Goal: Use online tool/utility

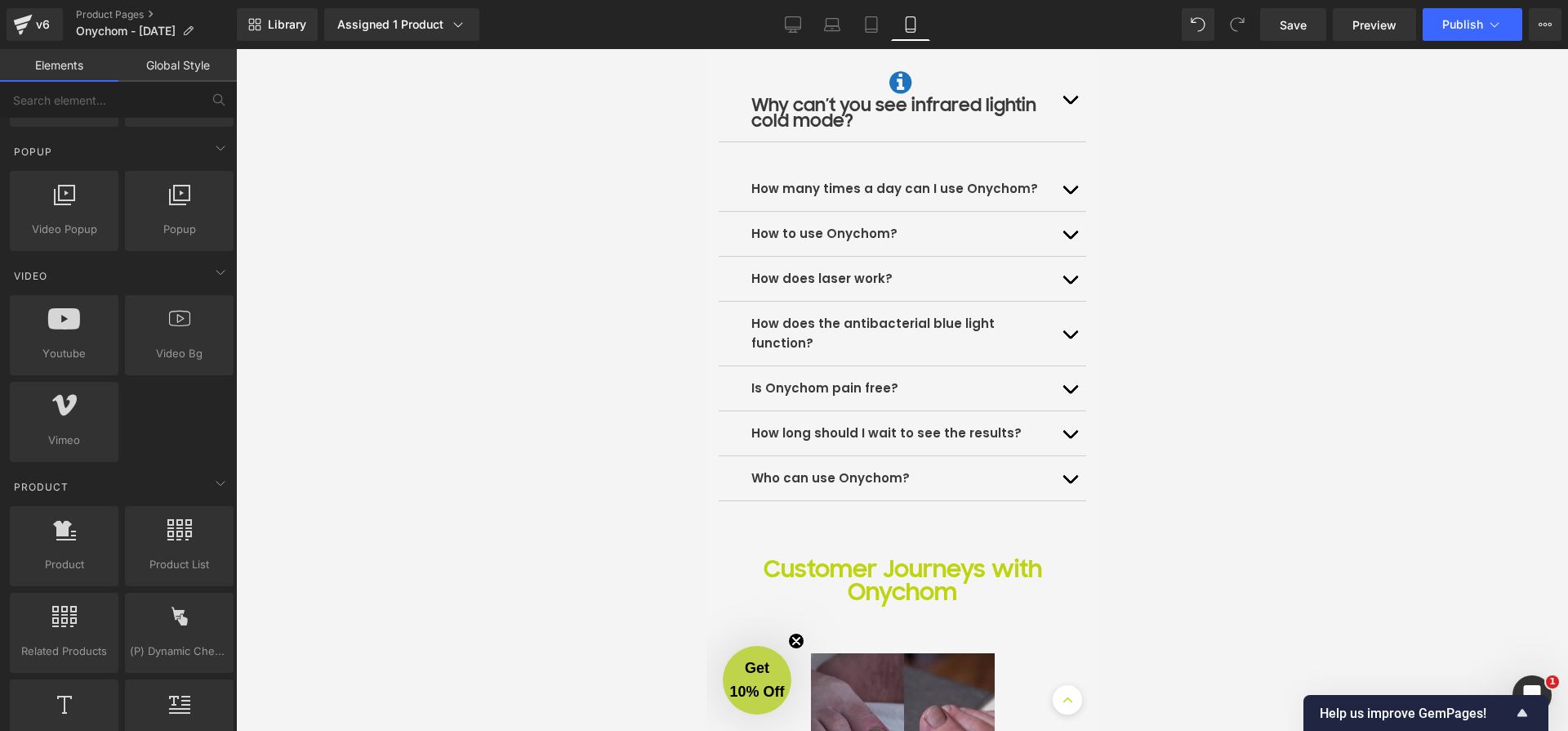
scroll to position [3897, 0]
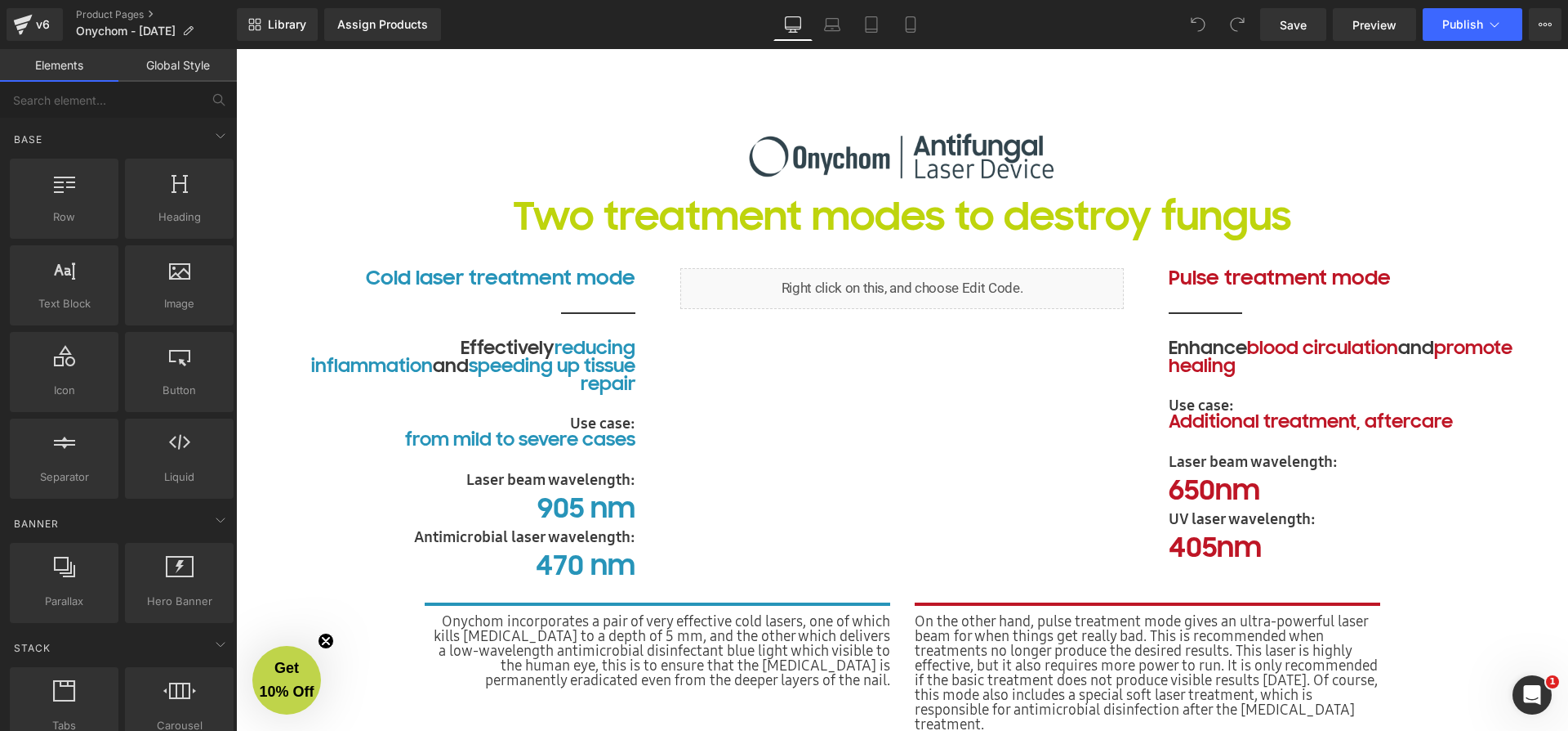
scroll to position [2872, 0]
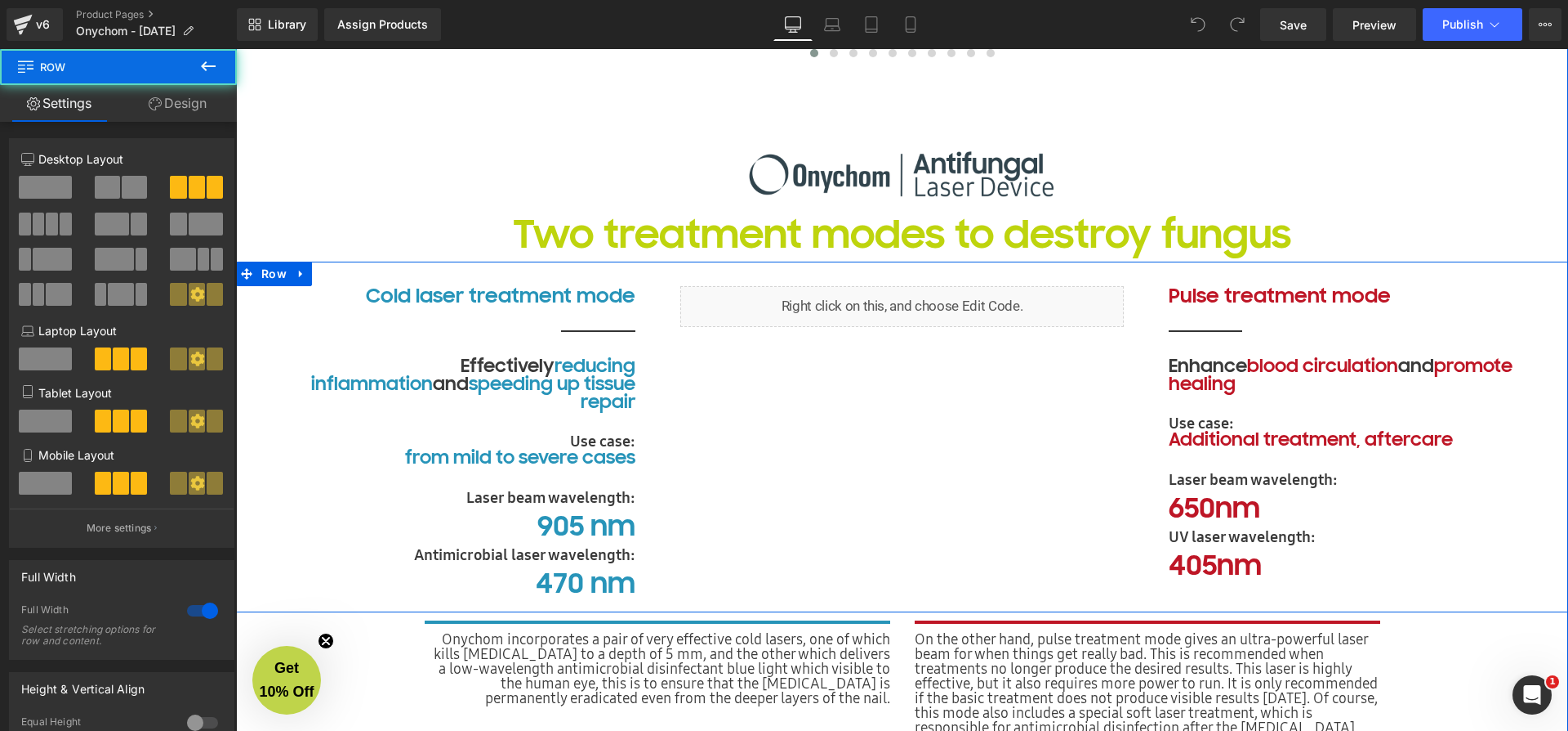
click at [890, 430] on div "Cold laser treatment mode Heading Separator Effectively reducing inflammation a…" at bounding box center [902, 437] width 1332 height 350
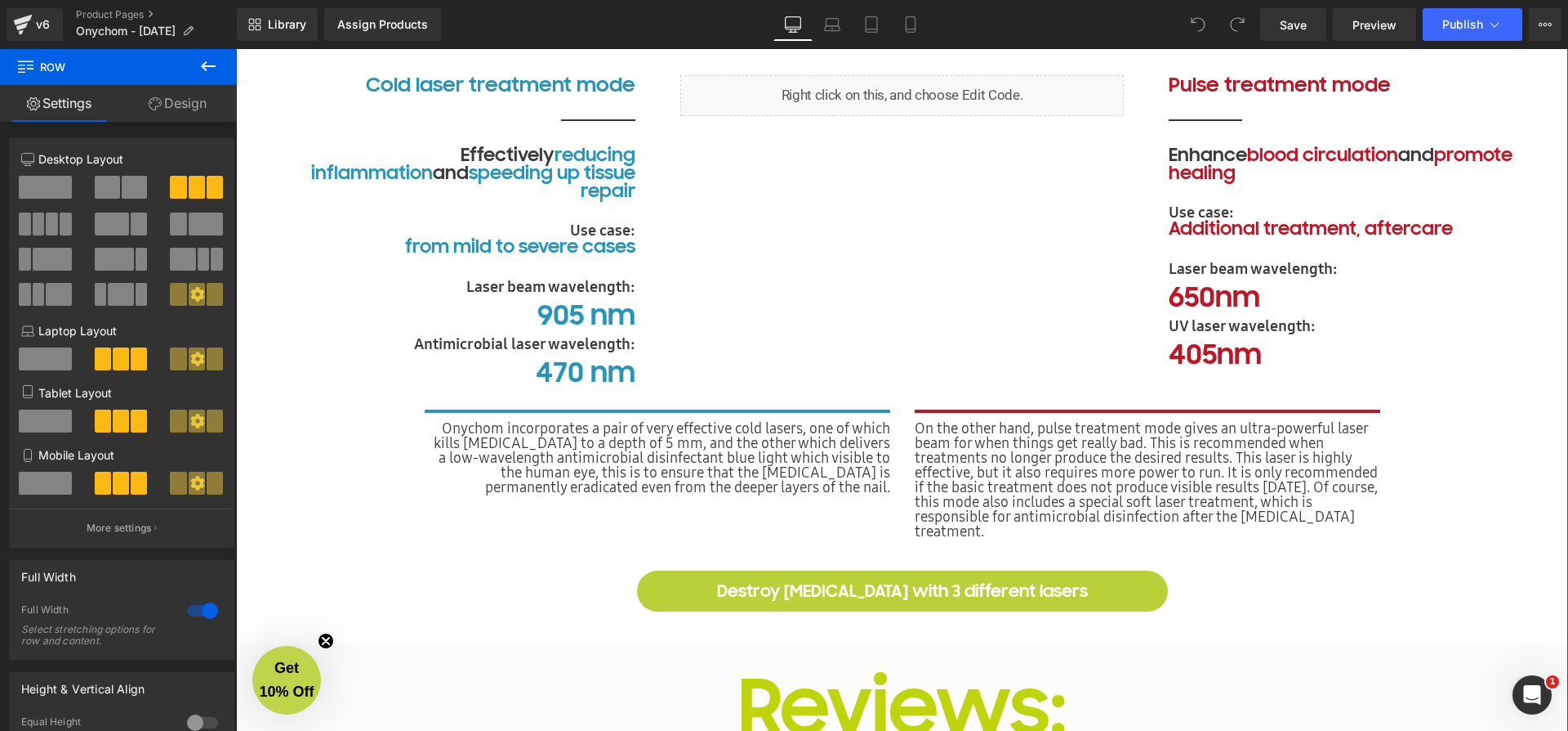
scroll to position [2900, 0]
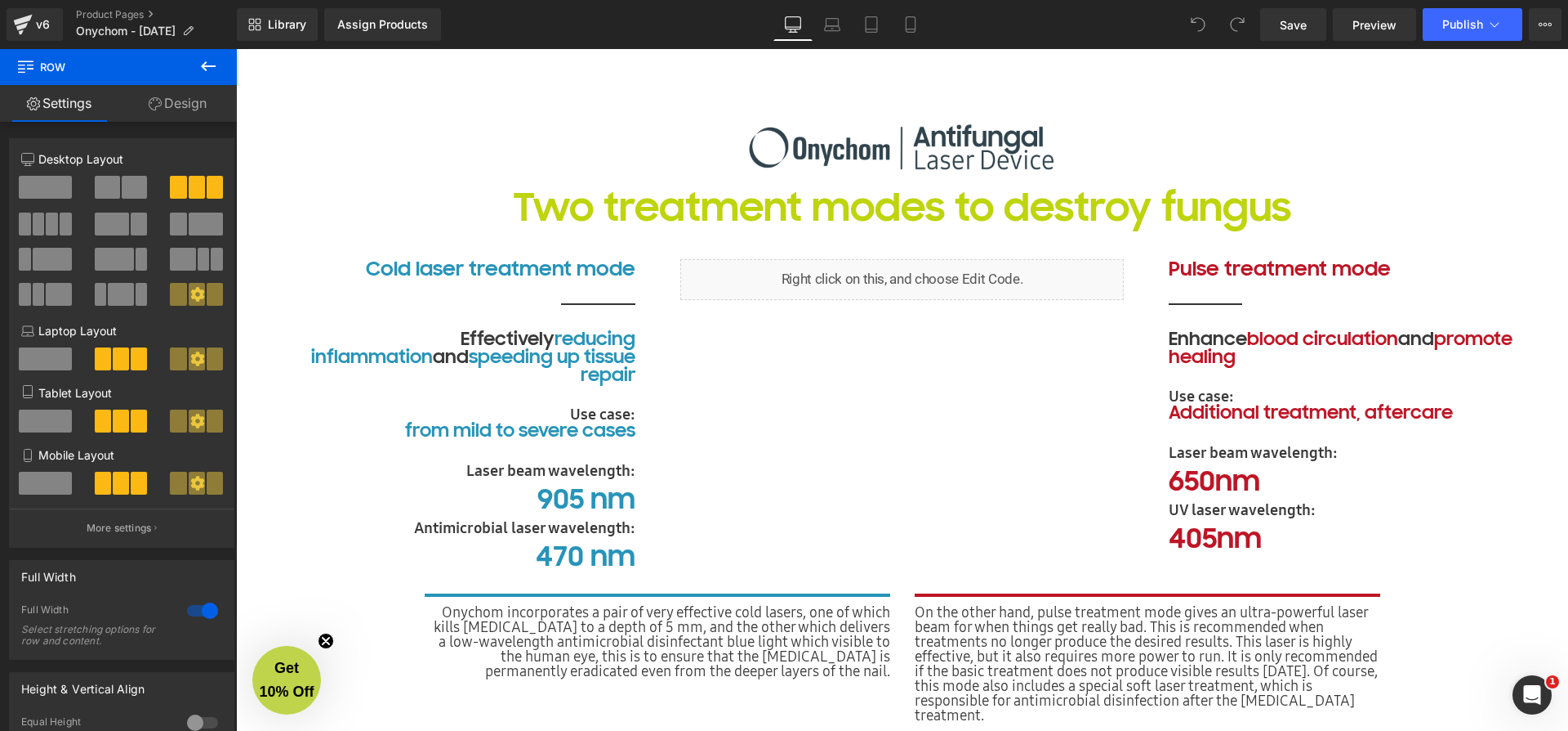
click at [217, 63] on icon at bounding box center [208, 66] width 20 height 20
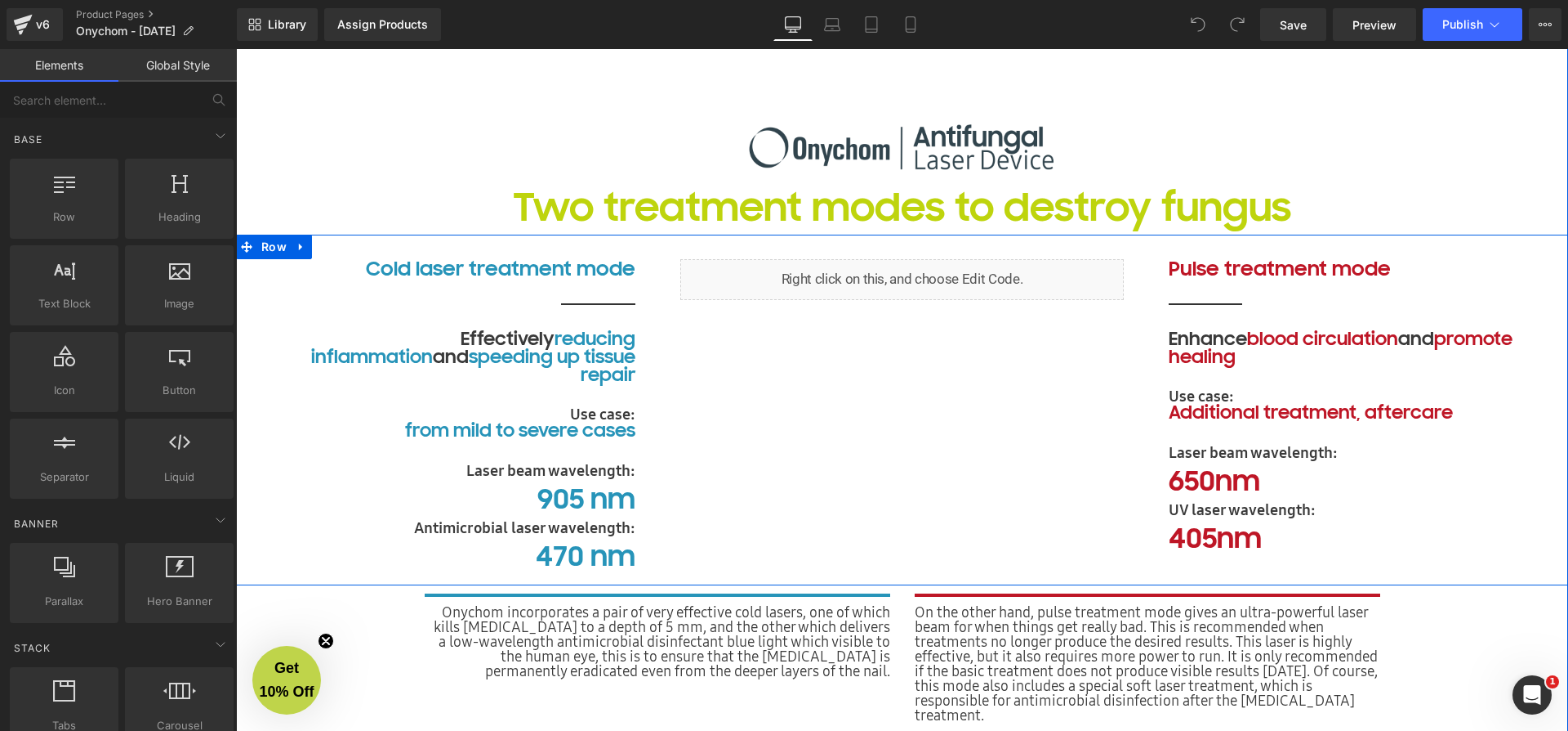
drag, startPoint x: 758, startPoint y: 337, endPoint x: 637, endPoint y: 228, distance: 162.9
click at [758, 337] on div "Cold laser treatment mode Heading Separator Effectively reducing inflammation a…" at bounding box center [902, 409] width 1332 height 350
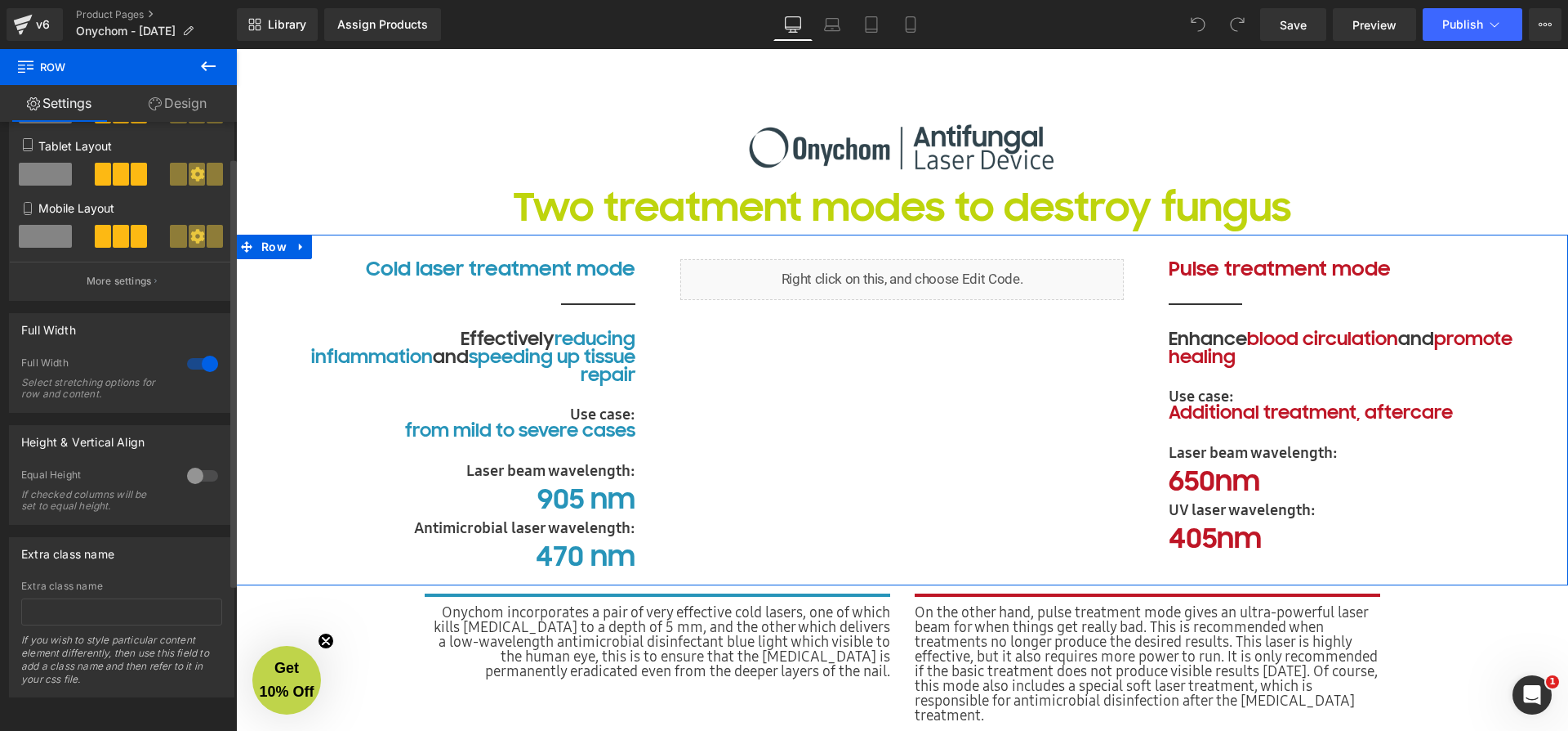
scroll to position [0, 0]
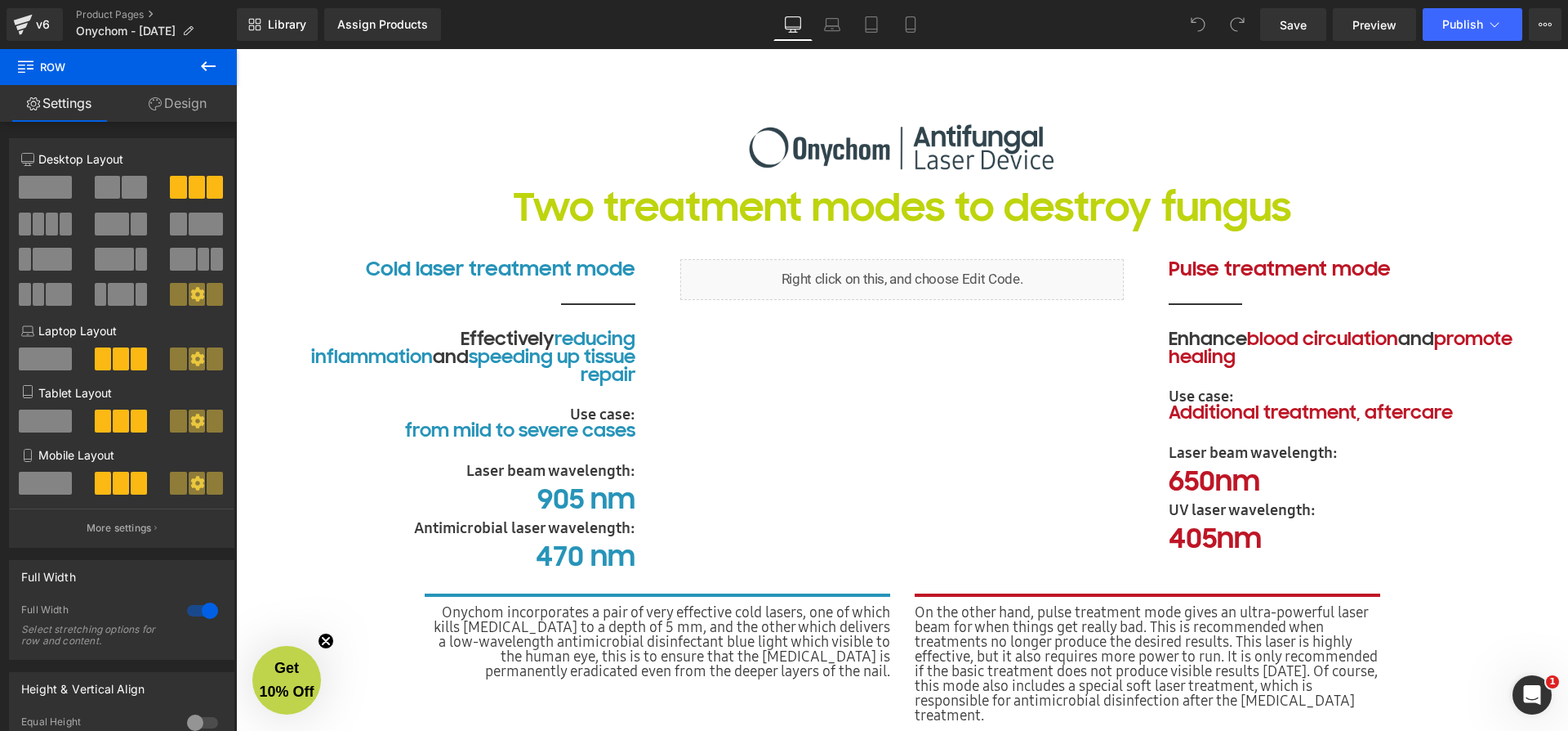
click at [205, 71] on icon at bounding box center [208, 66] width 20 height 20
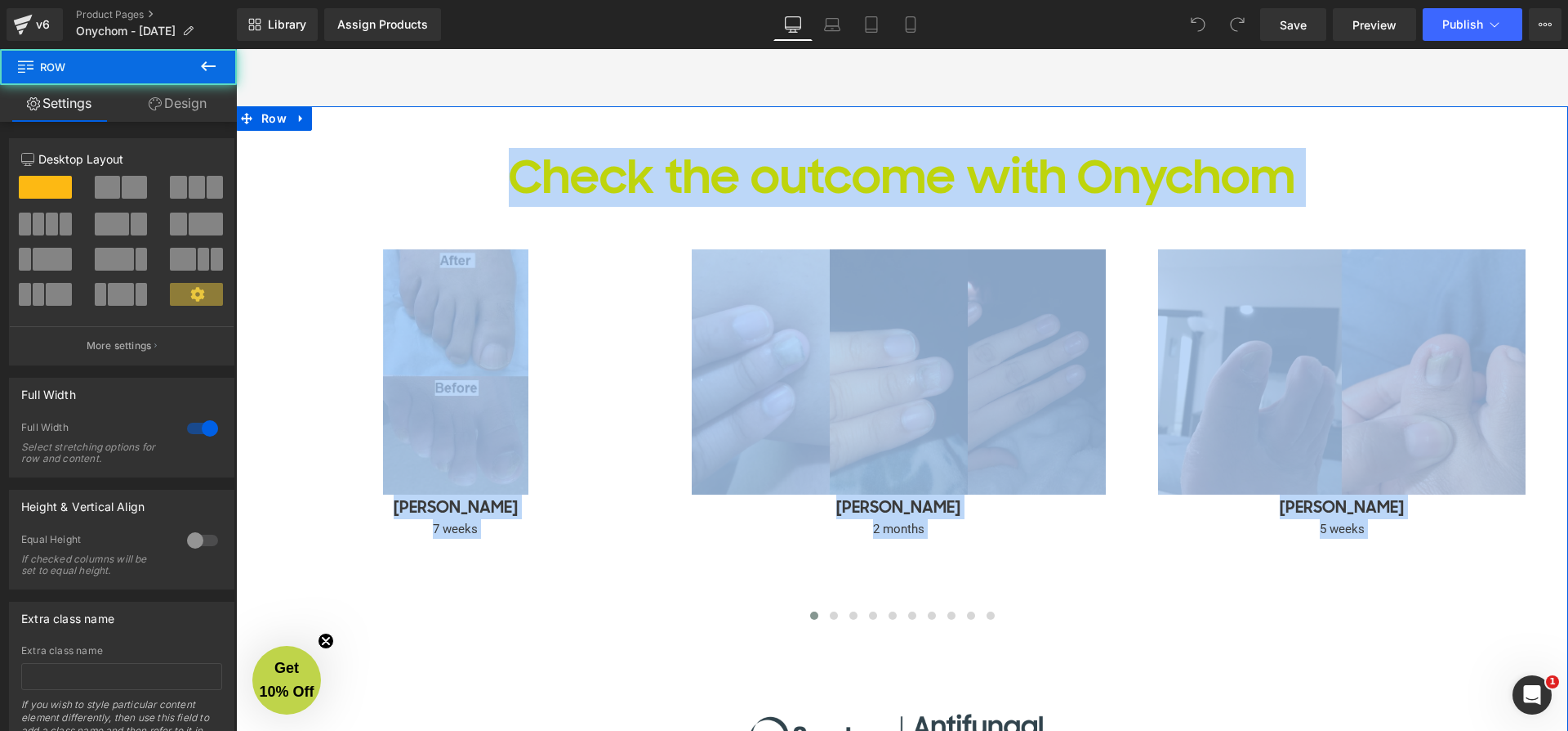
drag, startPoint x: 267, startPoint y: 77, endPoint x: 316, endPoint y: 121, distance: 65.9
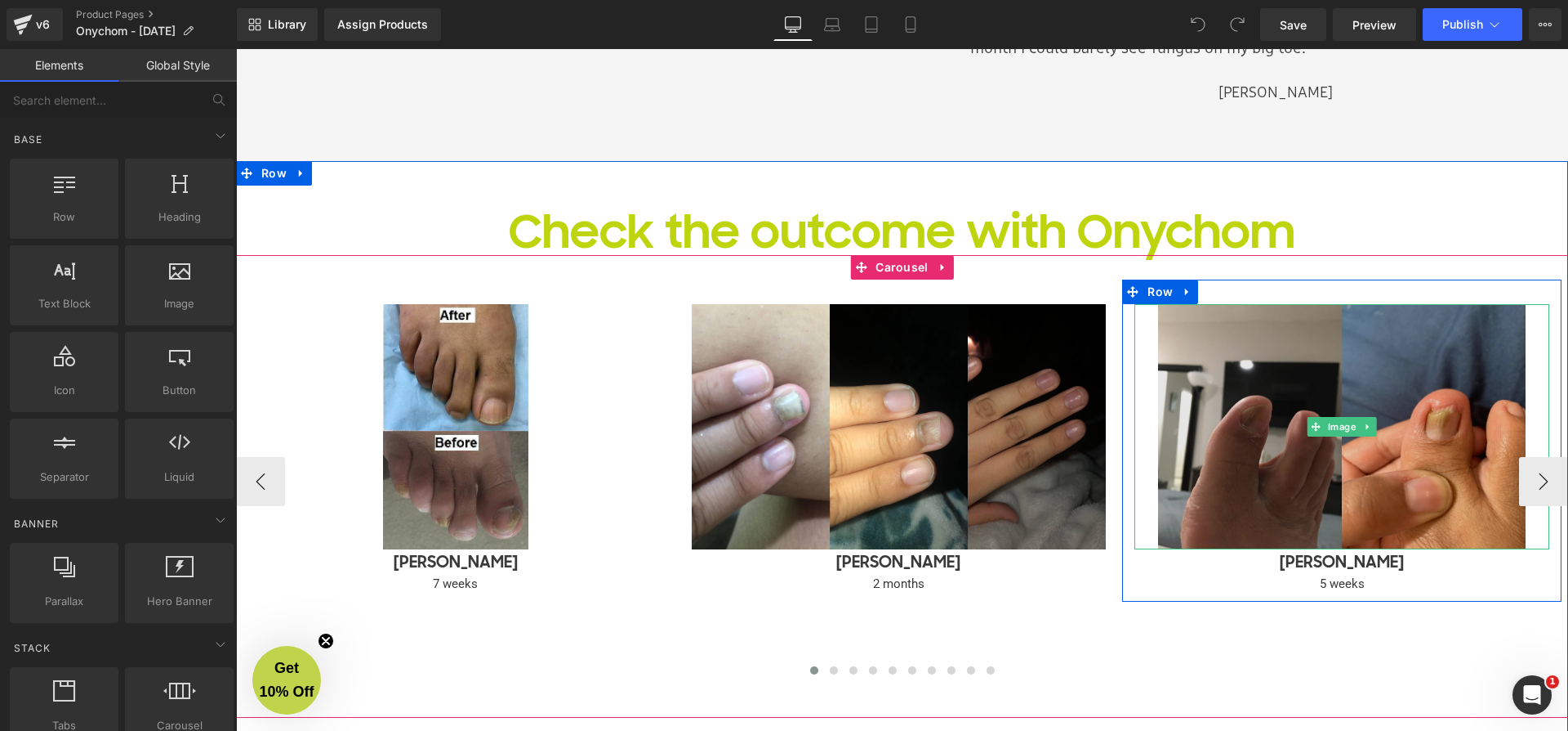
scroll to position [2217, 0]
